Goal: Information Seeking & Learning: Learn about a topic

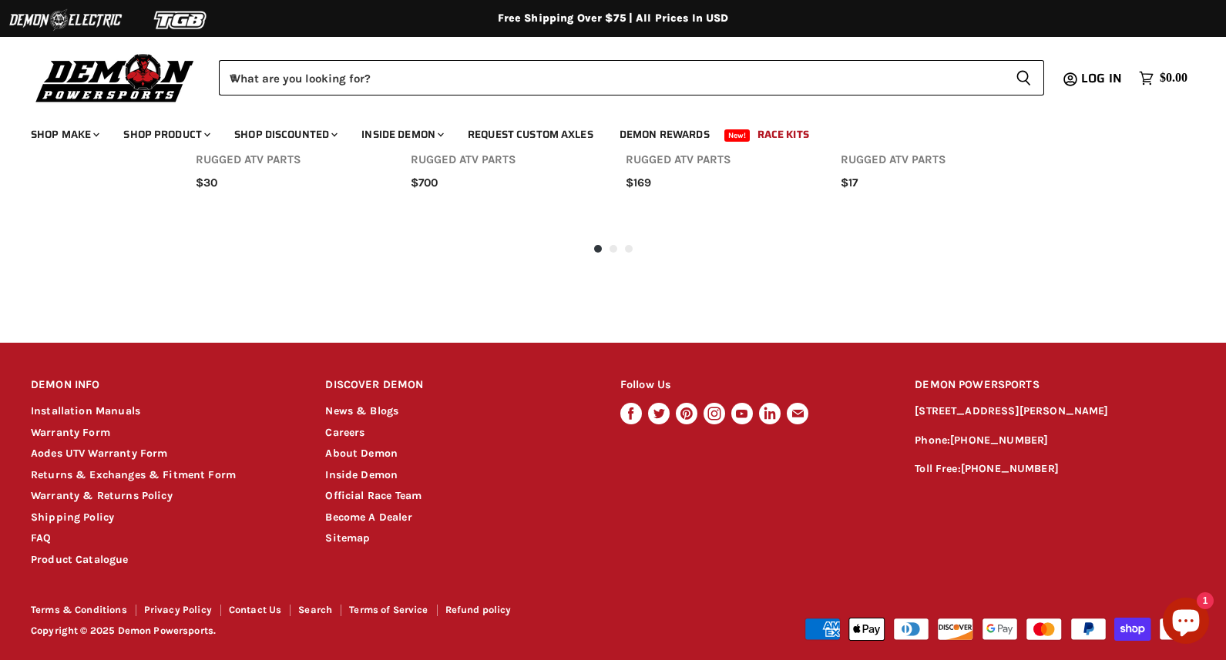
scroll to position [1362, 0]
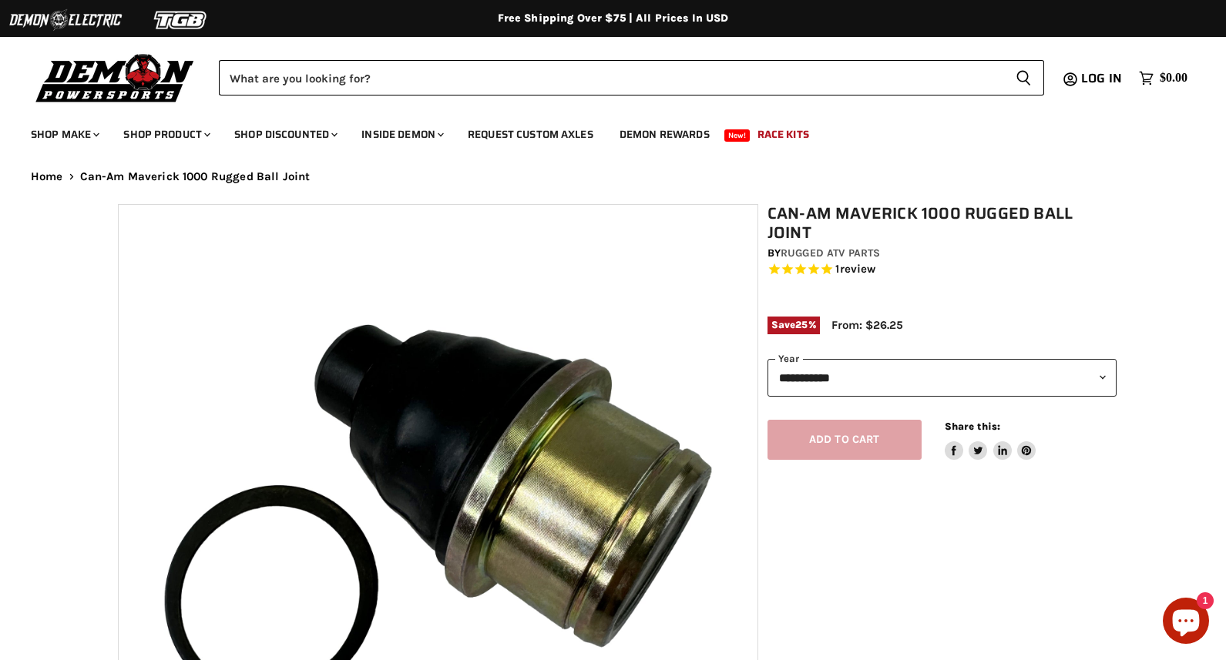
select select "******"
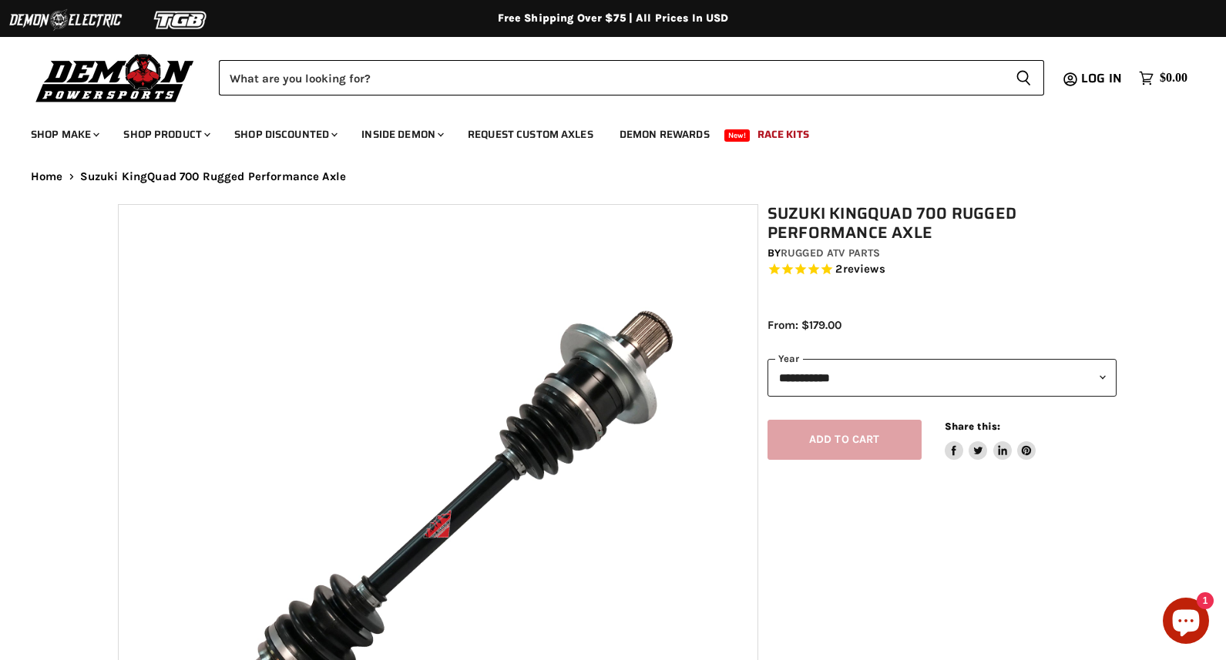
select select "******"
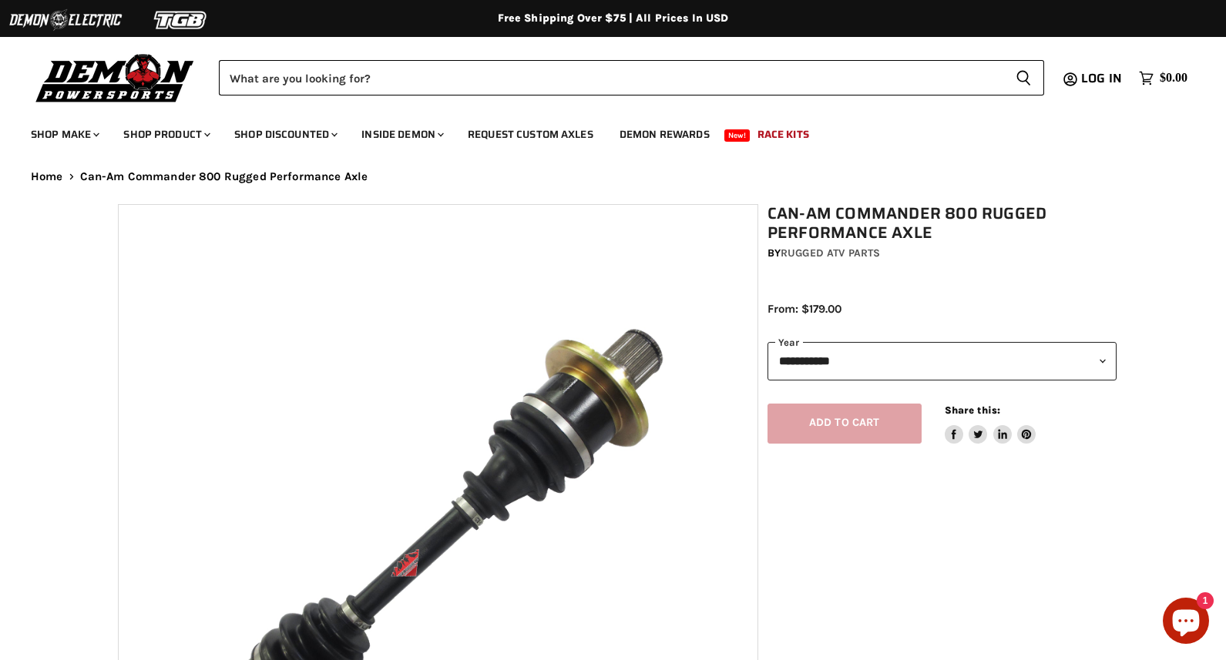
select select "******"
